Goal: Transaction & Acquisition: Book appointment/travel/reservation

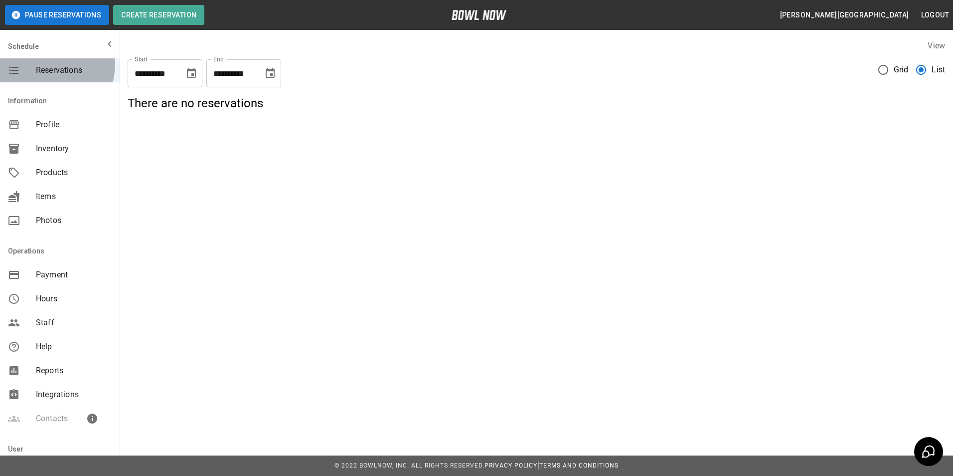
click at [41, 64] on div "Reservations" at bounding box center [60, 70] width 120 height 24
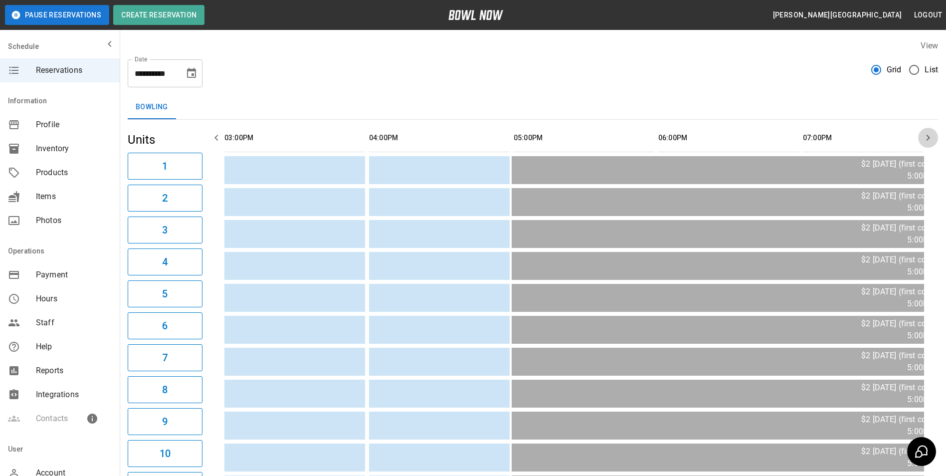
click at [925, 137] on icon "button" at bounding box center [928, 138] width 12 height 12
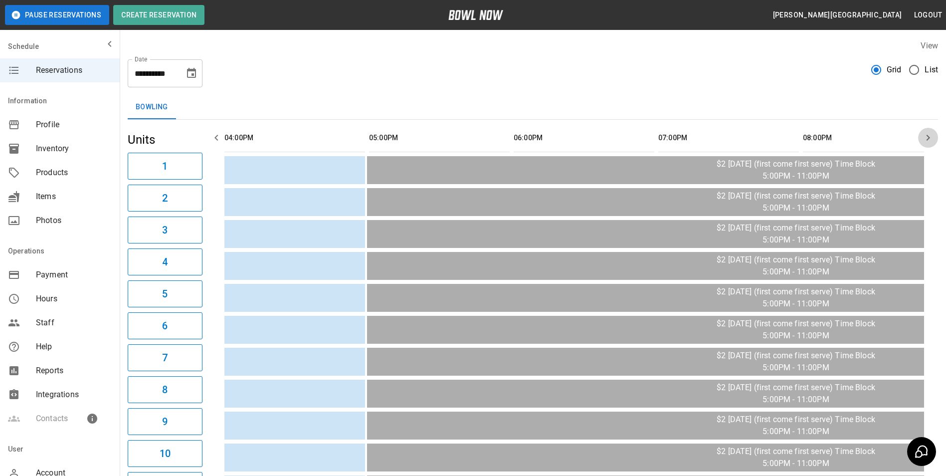
click at [925, 137] on icon "button" at bounding box center [928, 138] width 12 height 12
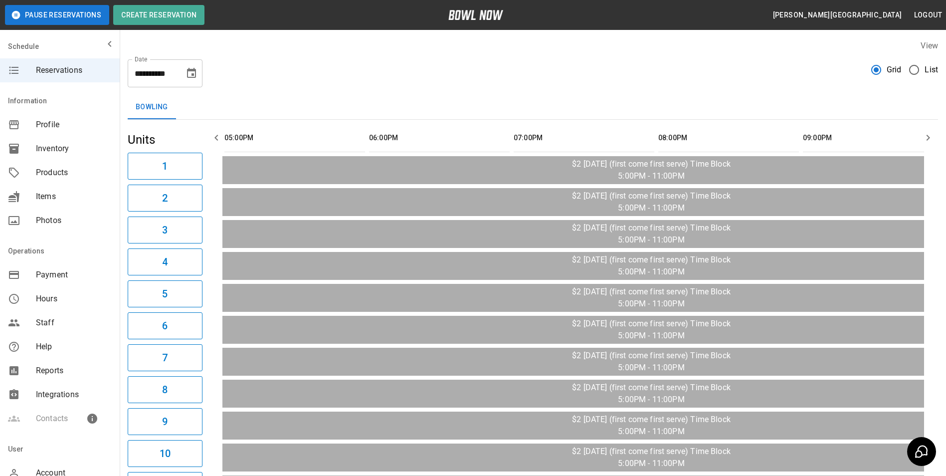
click at [925, 137] on icon "button" at bounding box center [928, 138] width 12 height 12
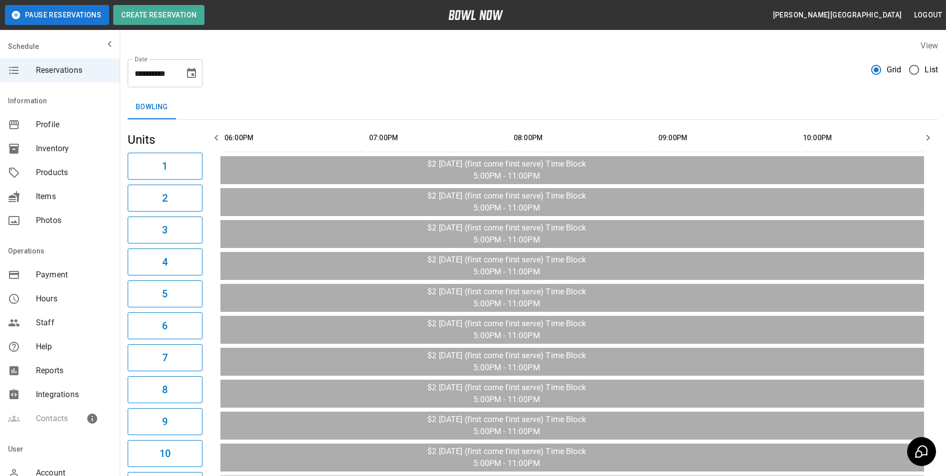
click at [925, 137] on icon "button" at bounding box center [928, 138] width 12 height 12
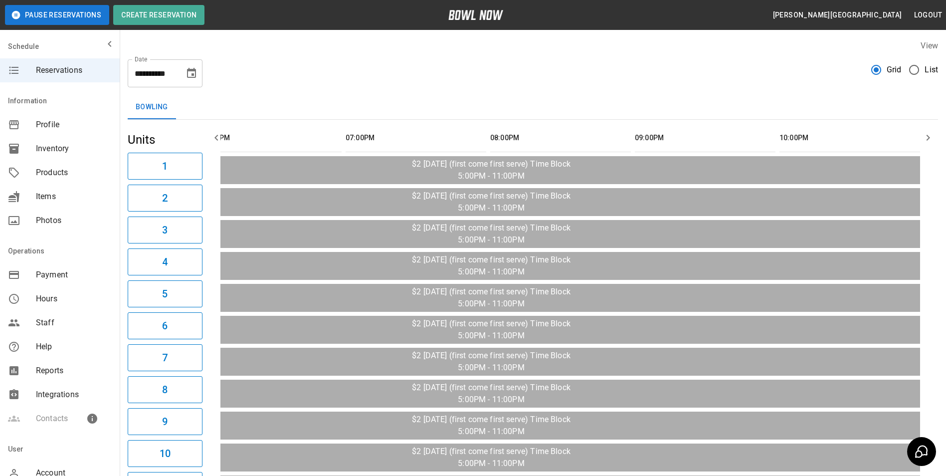
click at [925, 137] on icon "button" at bounding box center [928, 138] width 12 height 12
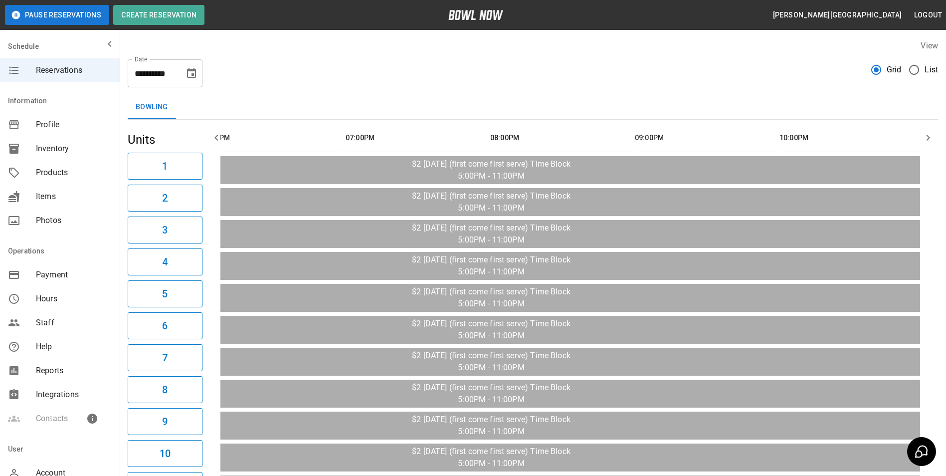
click at [925, 137] on icon "button" at bounding box center [928, 138] width 12 height 12
click at [926, 138] on icon "button" at bounding box center [928, 138] width 12 height 12
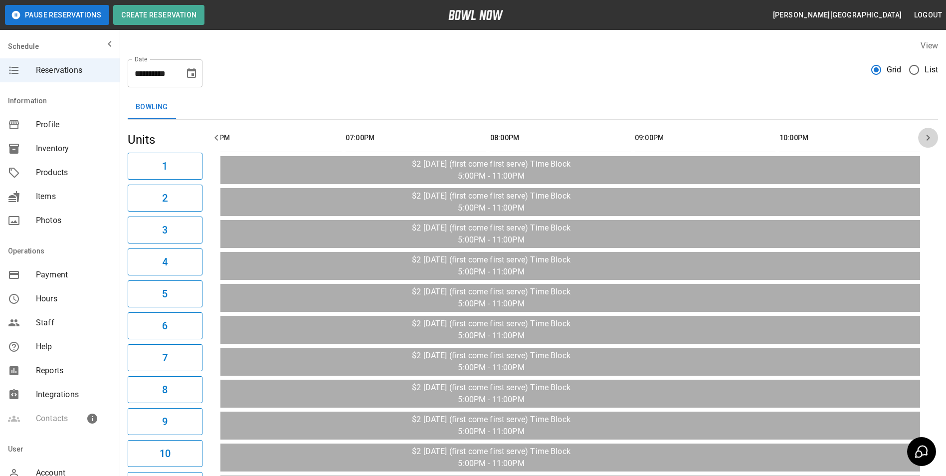
click at [926, 138] on icon "button" at bounding box center [928, 138] width 12 height 12
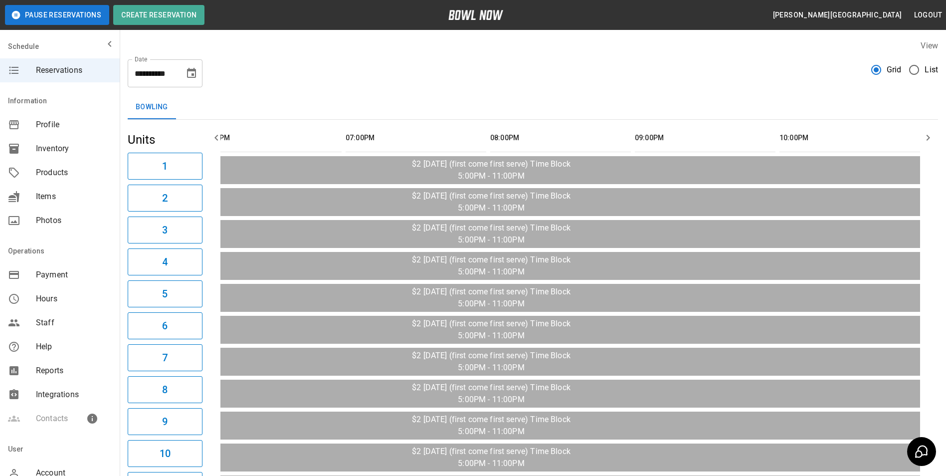
click at [926, 138] on icon "button" at bounding box center [928, 138] width 12 height 12
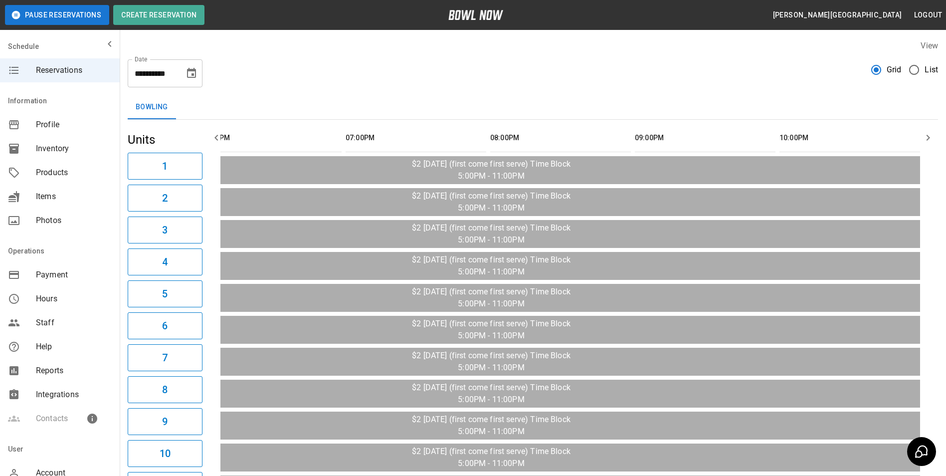
click at [926, 138] on icon "button" at bounding box center [928, 138] width 12 height 12
click at [925, 142] on icon "button" at bounding box center [928, 138] width 12 height 12
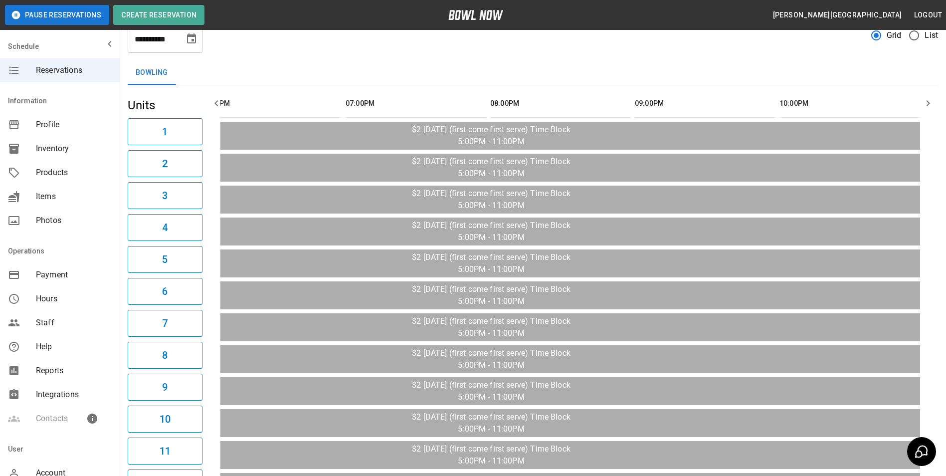
scroll to position [0, 0]
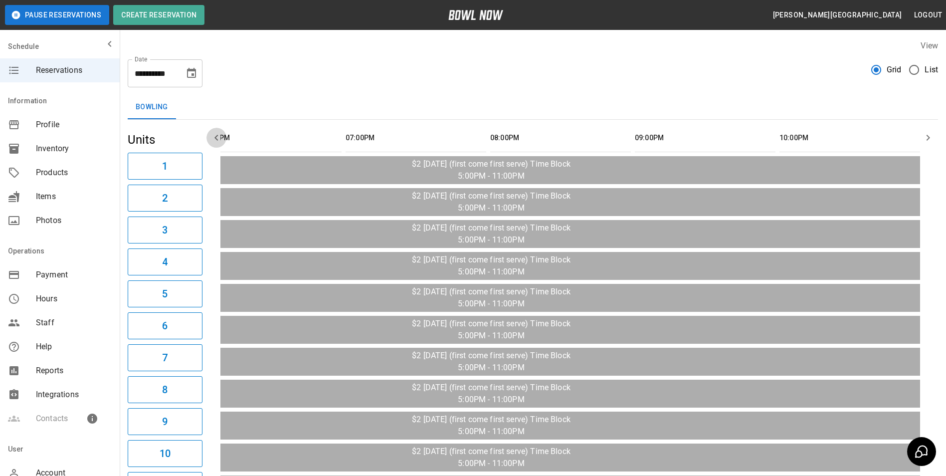
click at [217, 135] on icon "button" at bounding box center [215, 138] width 3 height 6
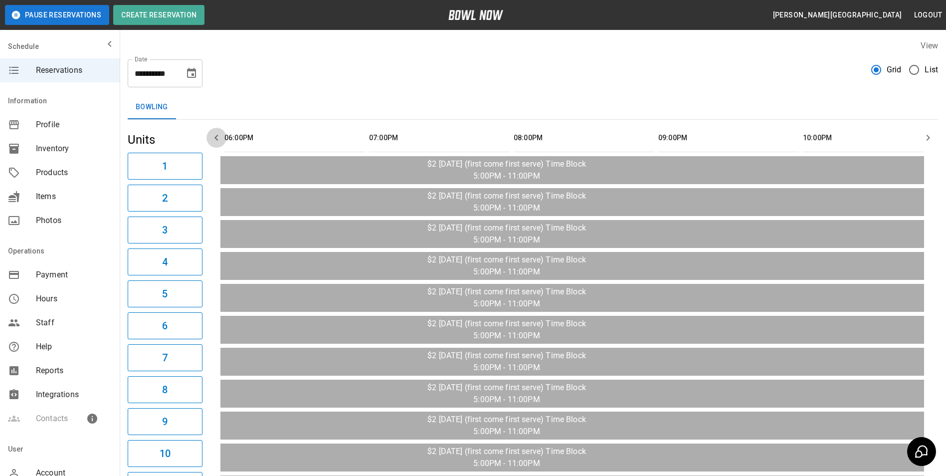
click at [217, 135] on icon "button" at bounding box center [215, 138] width 3 height 6
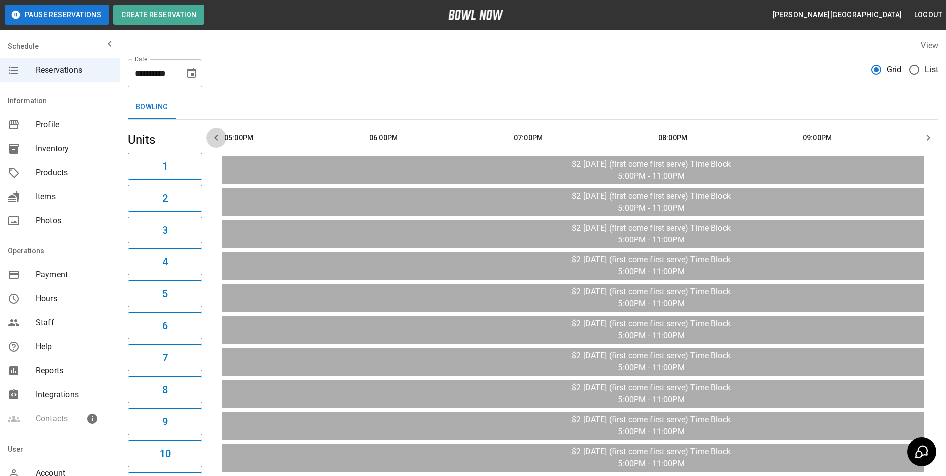
click at [217, 135] on icon "button" at bounding box center [215, 138] width 3 height 6
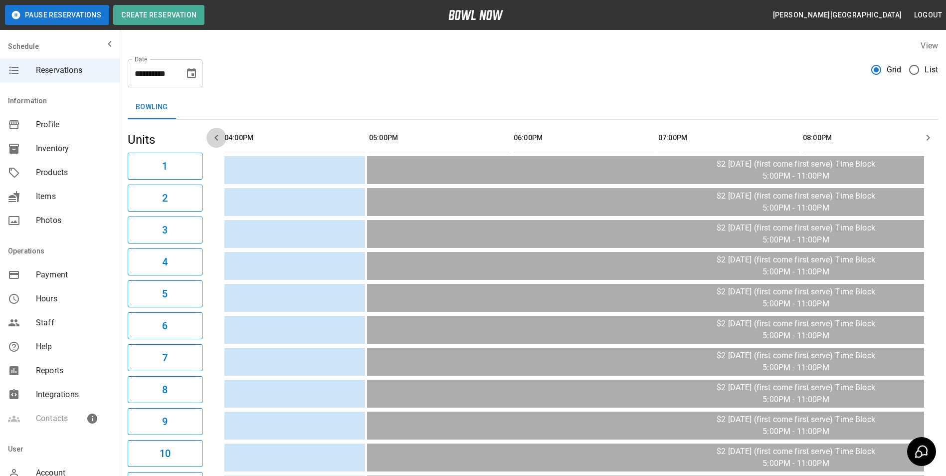
click at [217, 135] on icon "button" at bounding box center [215, 138] width 3 height 6
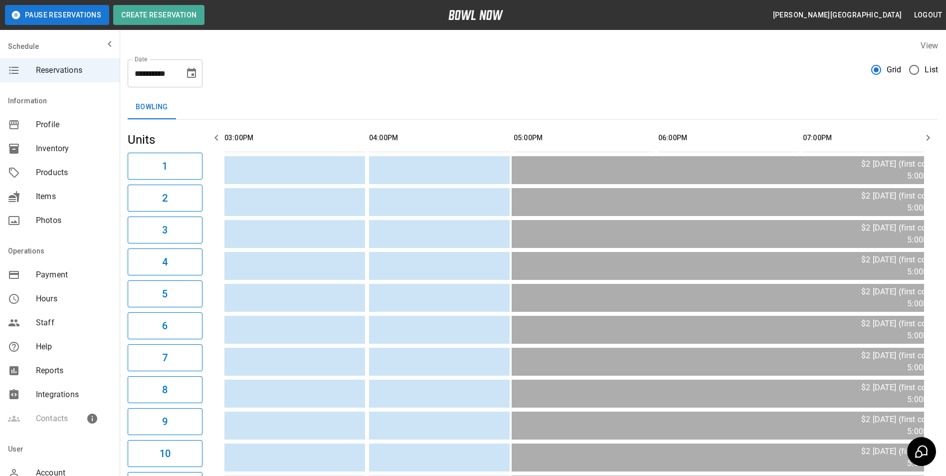
click at [217, 135] on icon "button" at bounding box center [215, 138] width 3 height 6
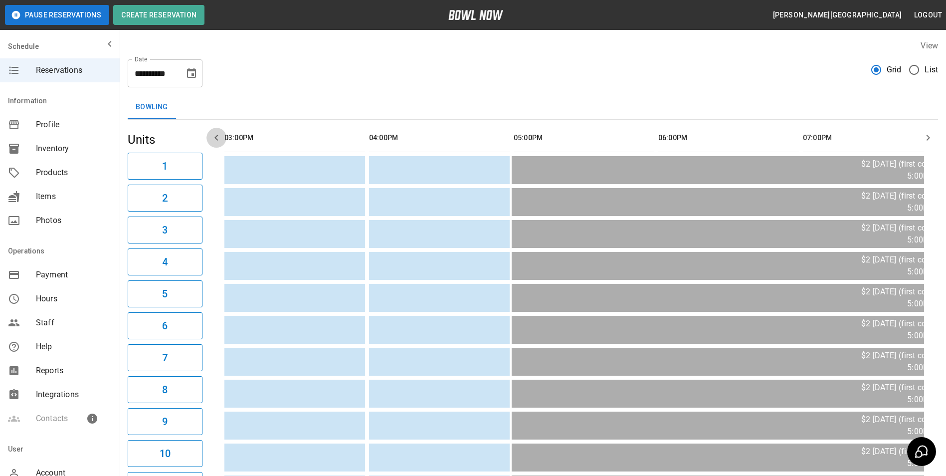
click at [217, 135] on icon "button" at bounding box center [215, 138] width 3 height 6
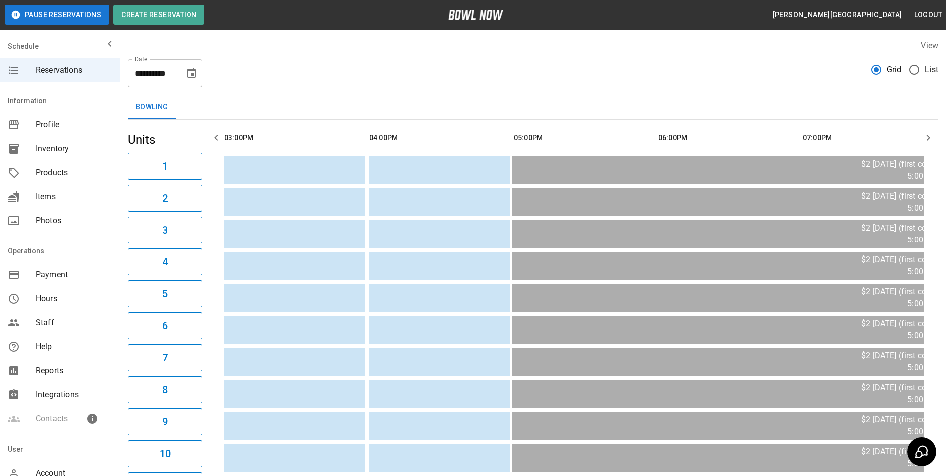
click at [217, 135] on icon "button" at bounding box center [215, 138] width 3 height 6
